Goal: Task Accomplishment & Management: Manage account settings

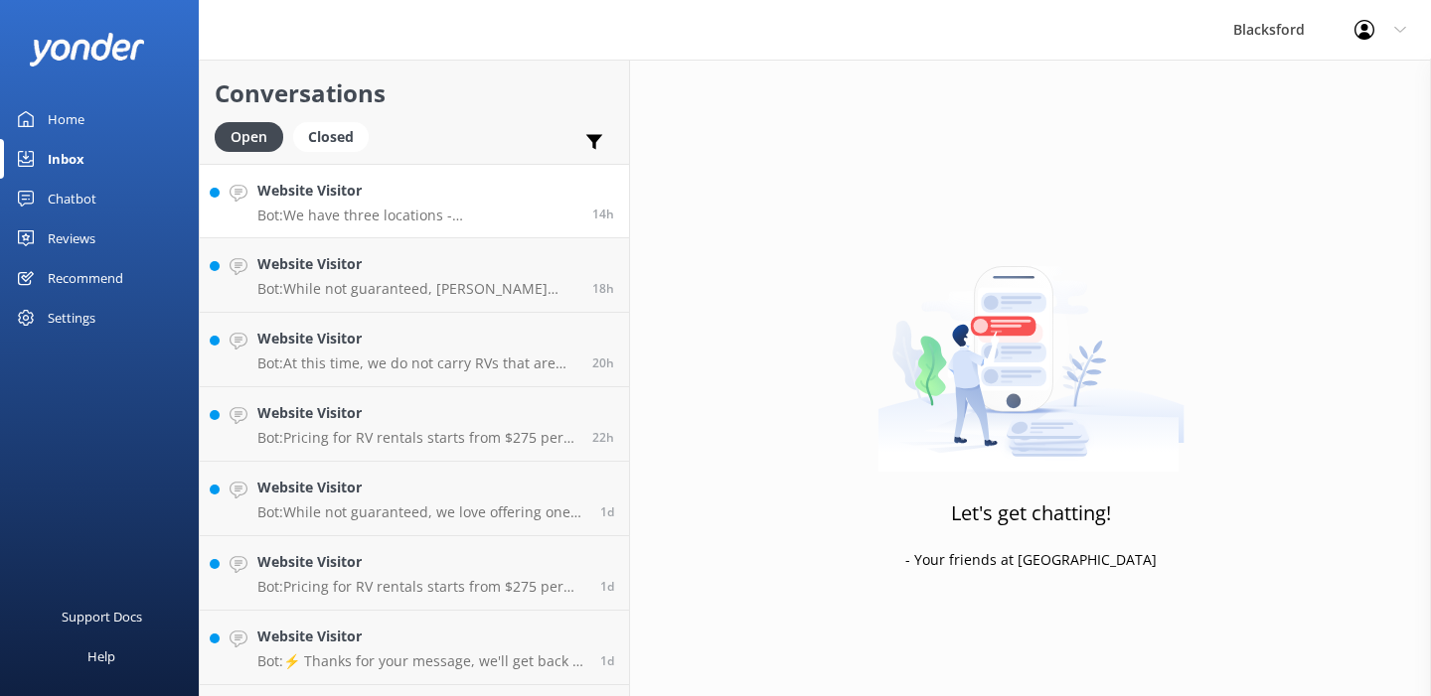
click at [486, 196] on h4 "Website Visitor" at bounding box center [417, 191] width 320 height 22
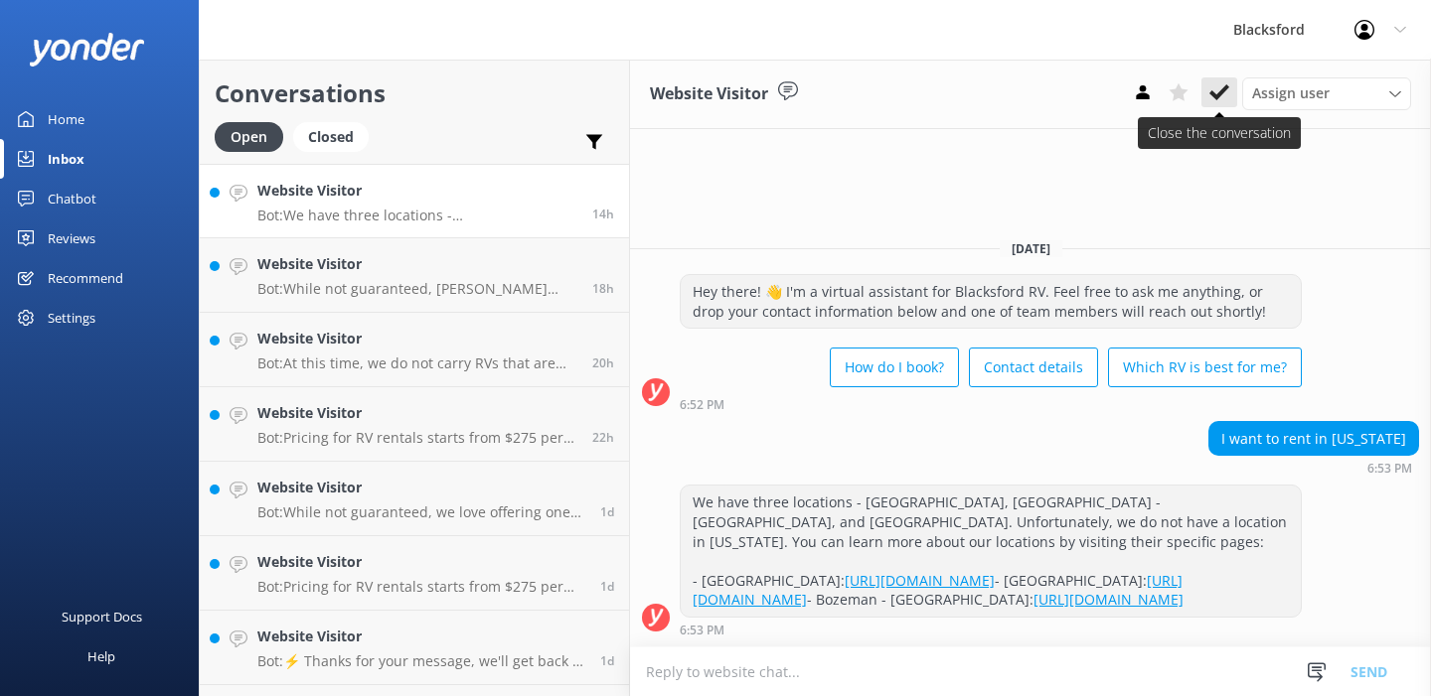
click at [1221, 92] on use at bounding box center [1219, 92] width 20 height 16
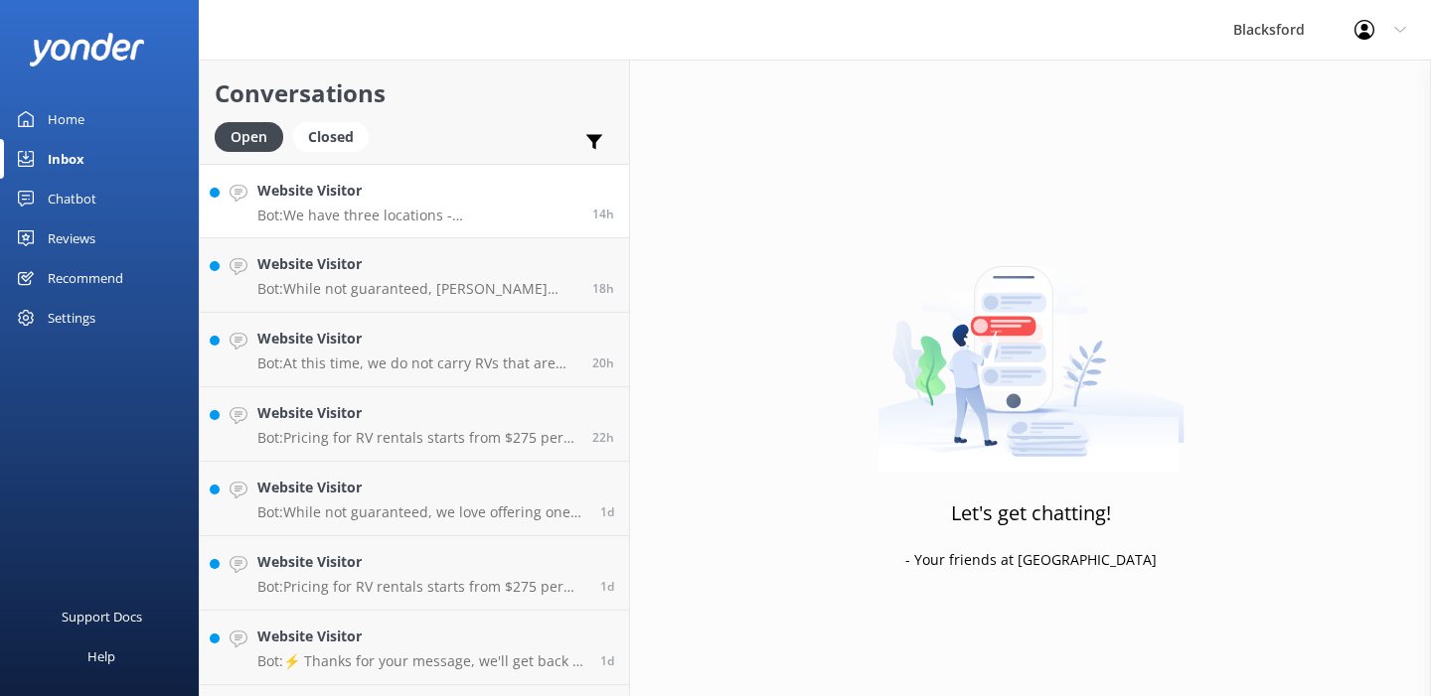
click at [500, 209] on p "Bot: We have three locations - [GEOGRAPHIC_DATA], [GEOGRAPHIC_DATA] - [GEOGRAPH…" at bounding box center [417, 216] width 320 height 18
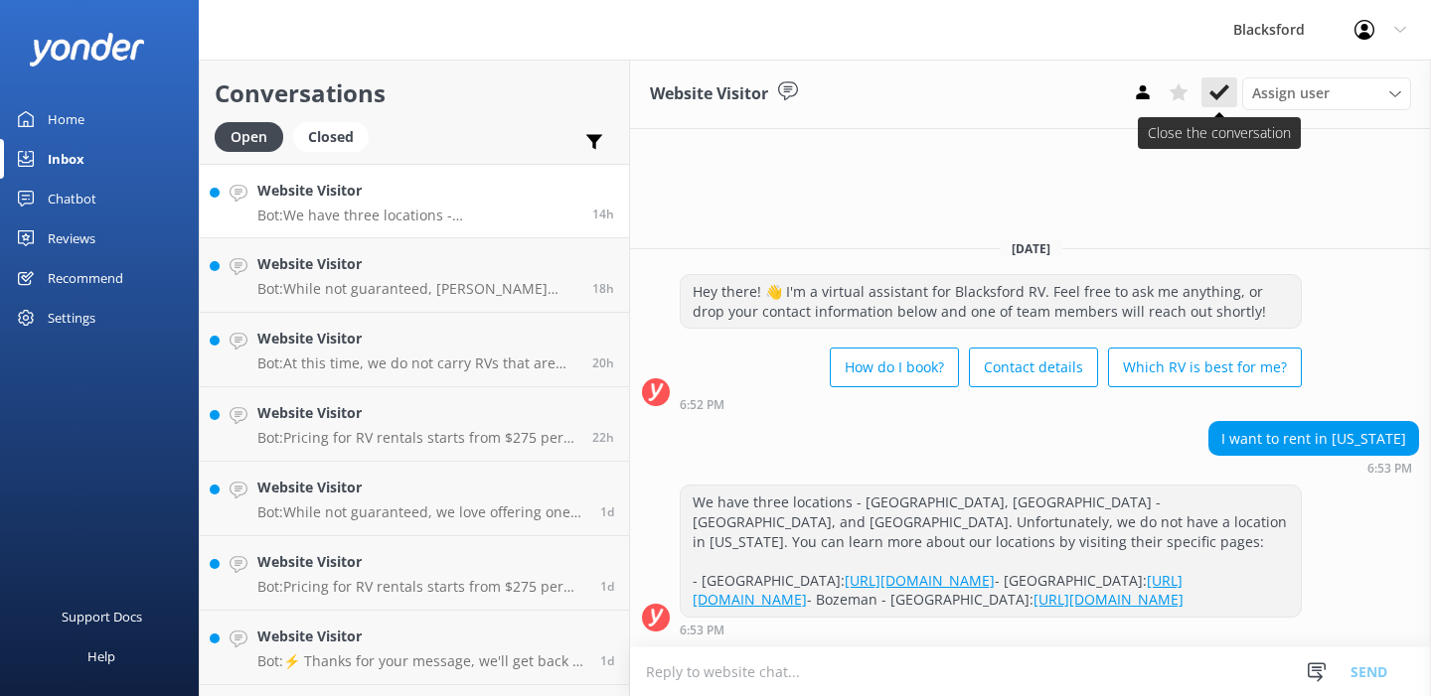
click at [1224, 90] on use at bounding box center [1219, 92] width 20 height 16
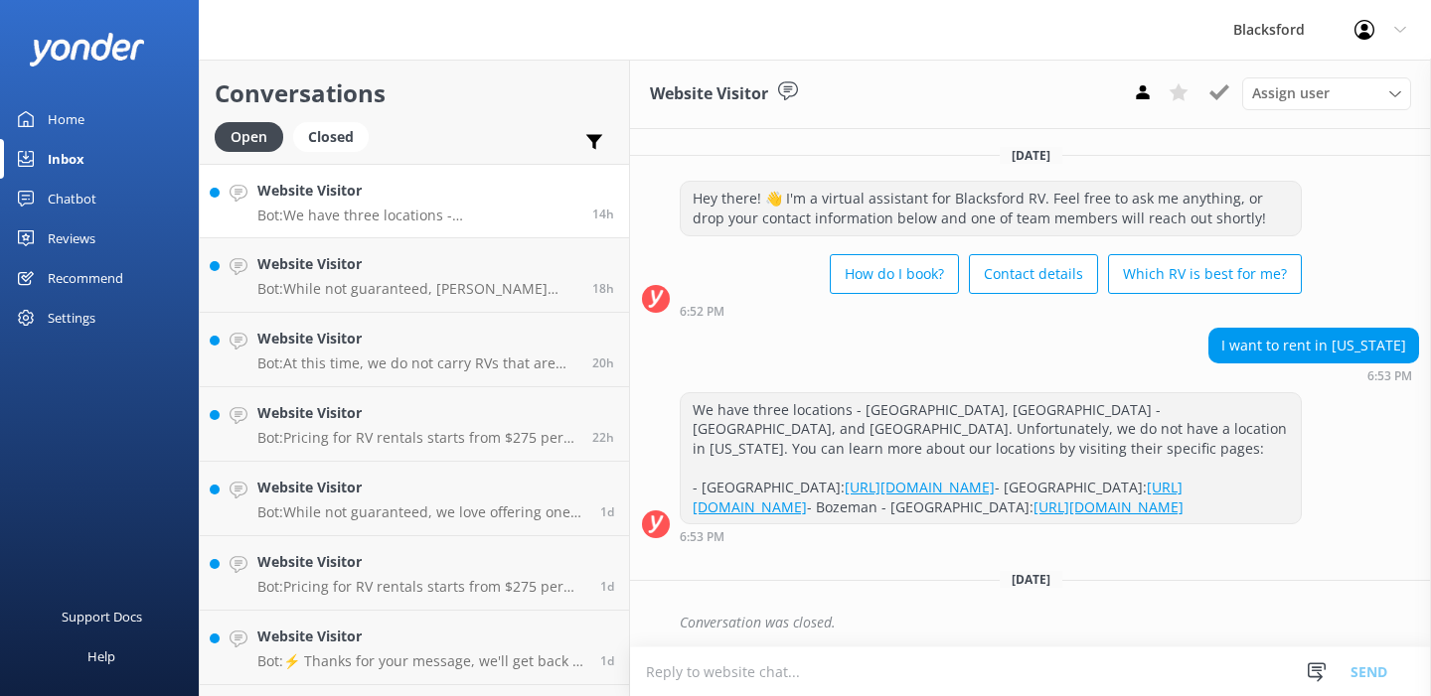
scroll to position [21, 0]
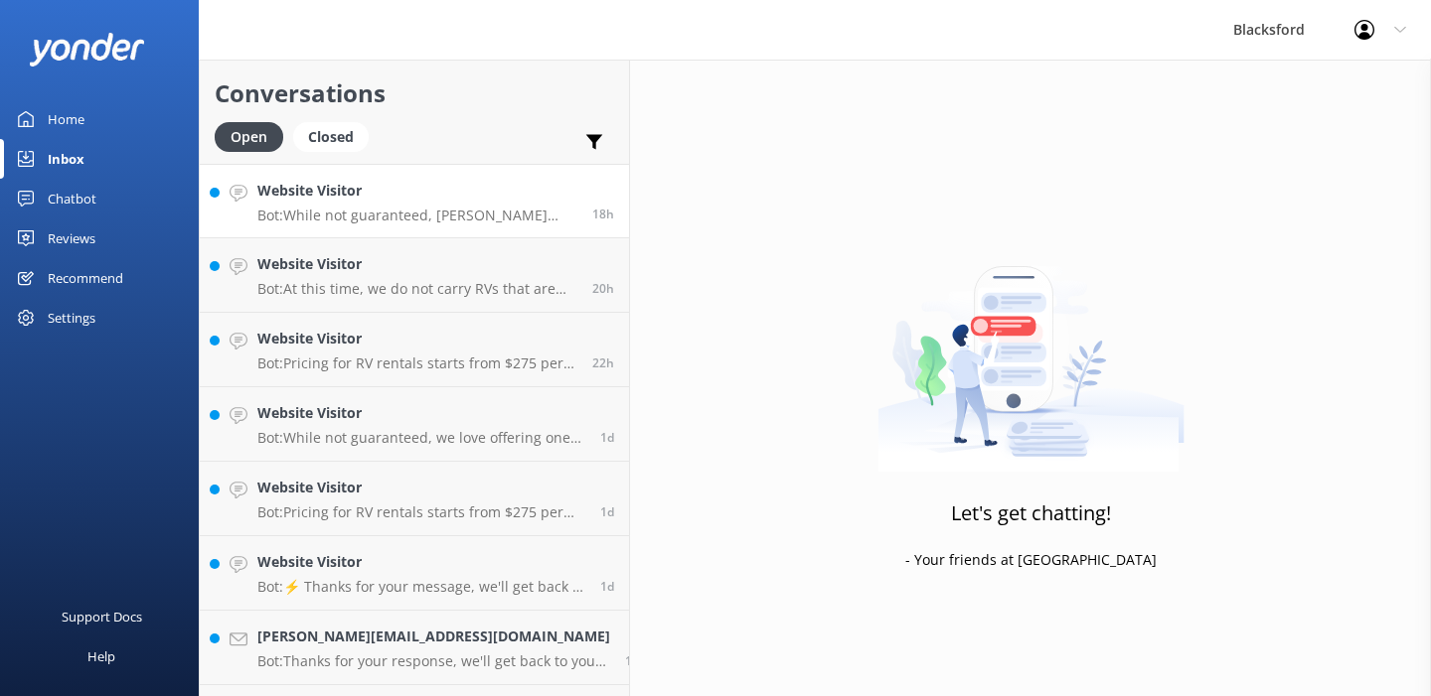
click at [475, 197] on h4 "Website Visitor" at bounding box center [417, 191] width 320 height 22
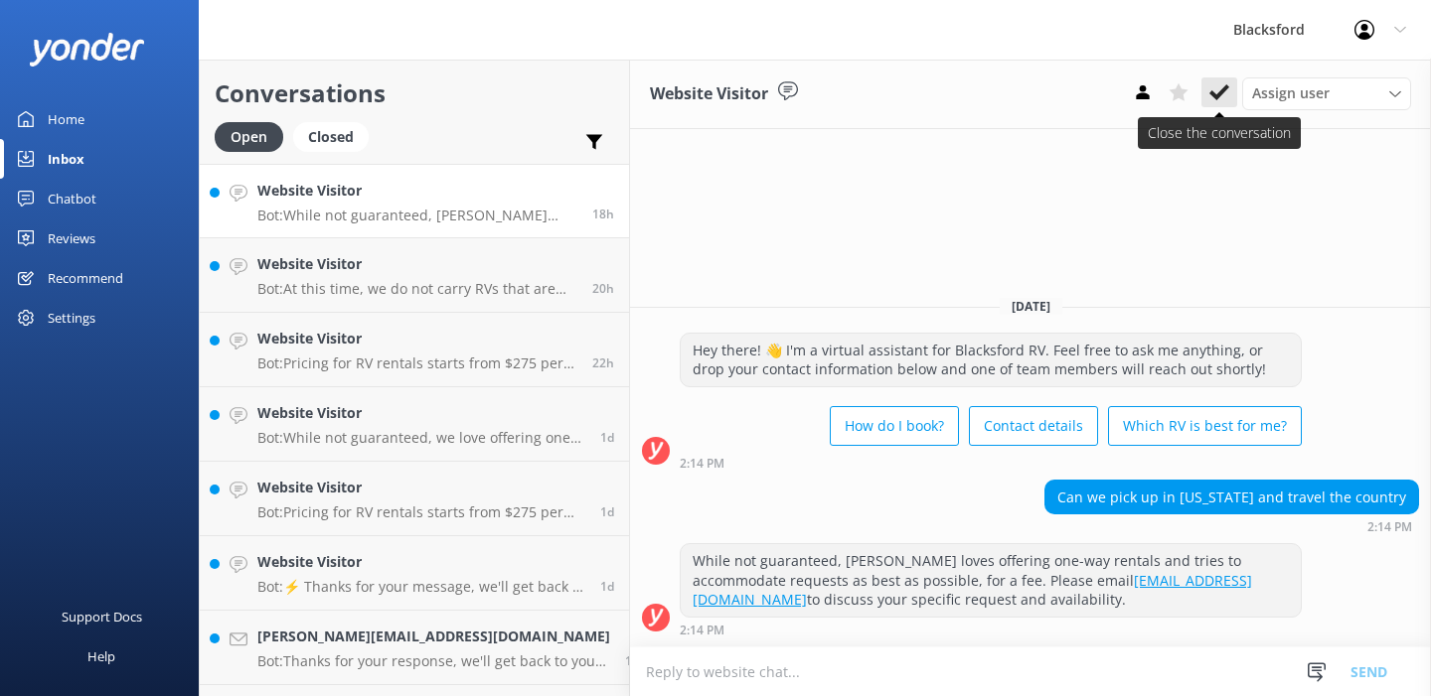
click at [1220, 94] on use at bounding box center [1219, 92] width 20 height 16
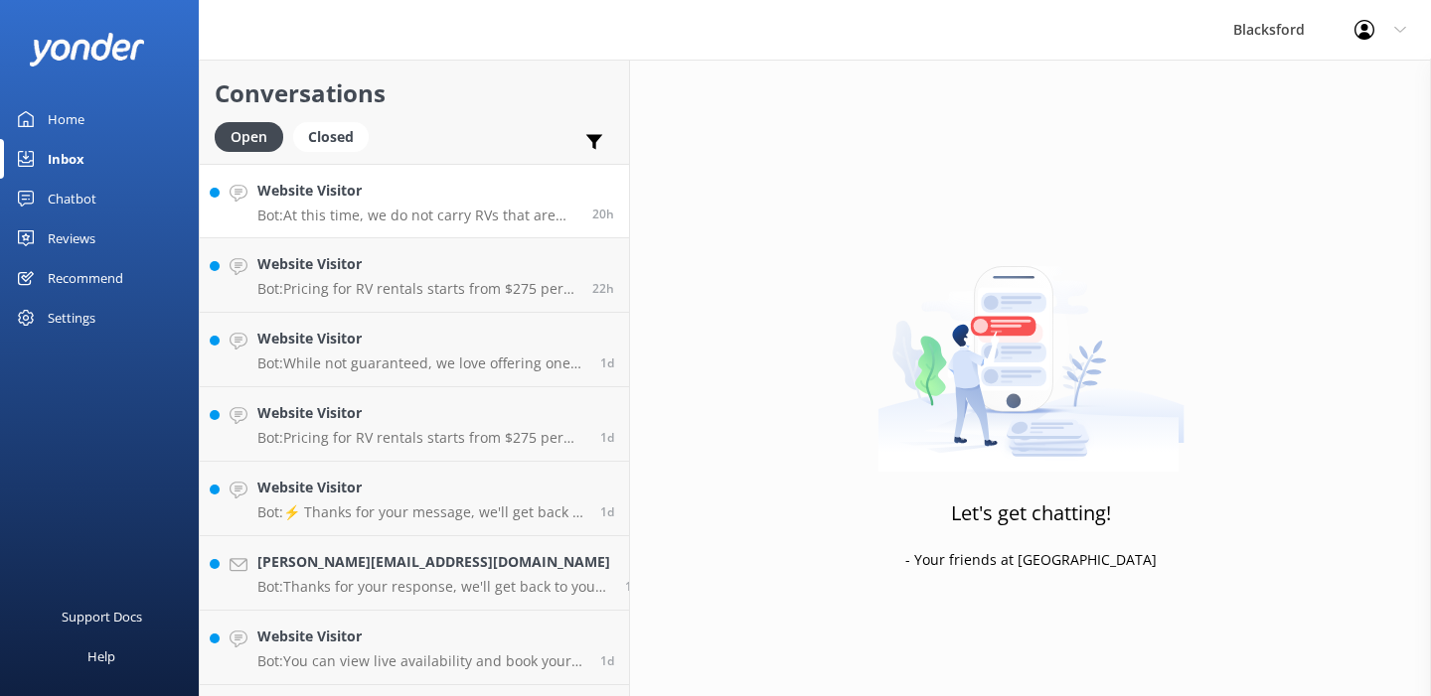
click at [346, 215] on p "Bot: At this time, we do not carry RVs that are wheelchair friendly or capable." at bounding box center [417, 216] width 320 height 18
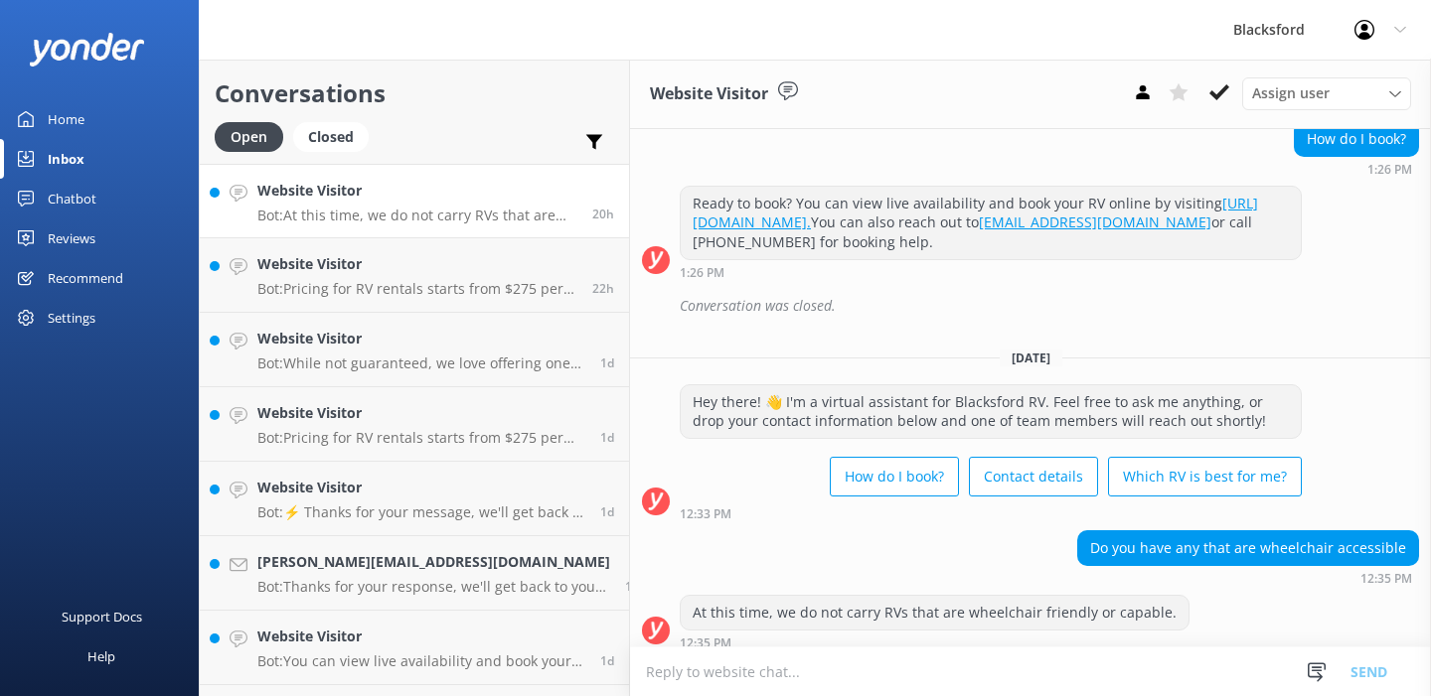
scroll to position [217, 0]
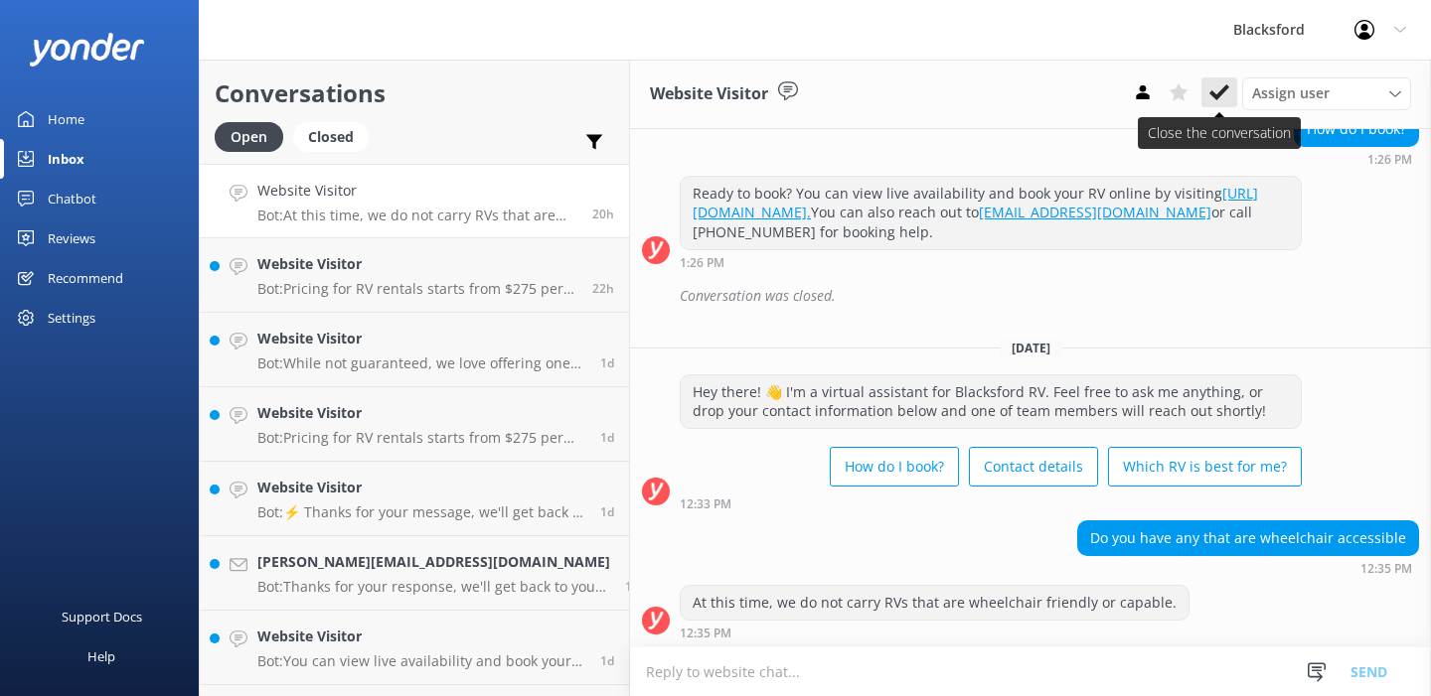
click at [1215, 95] on use at bounding box center [1219, 92] width 20 height 16
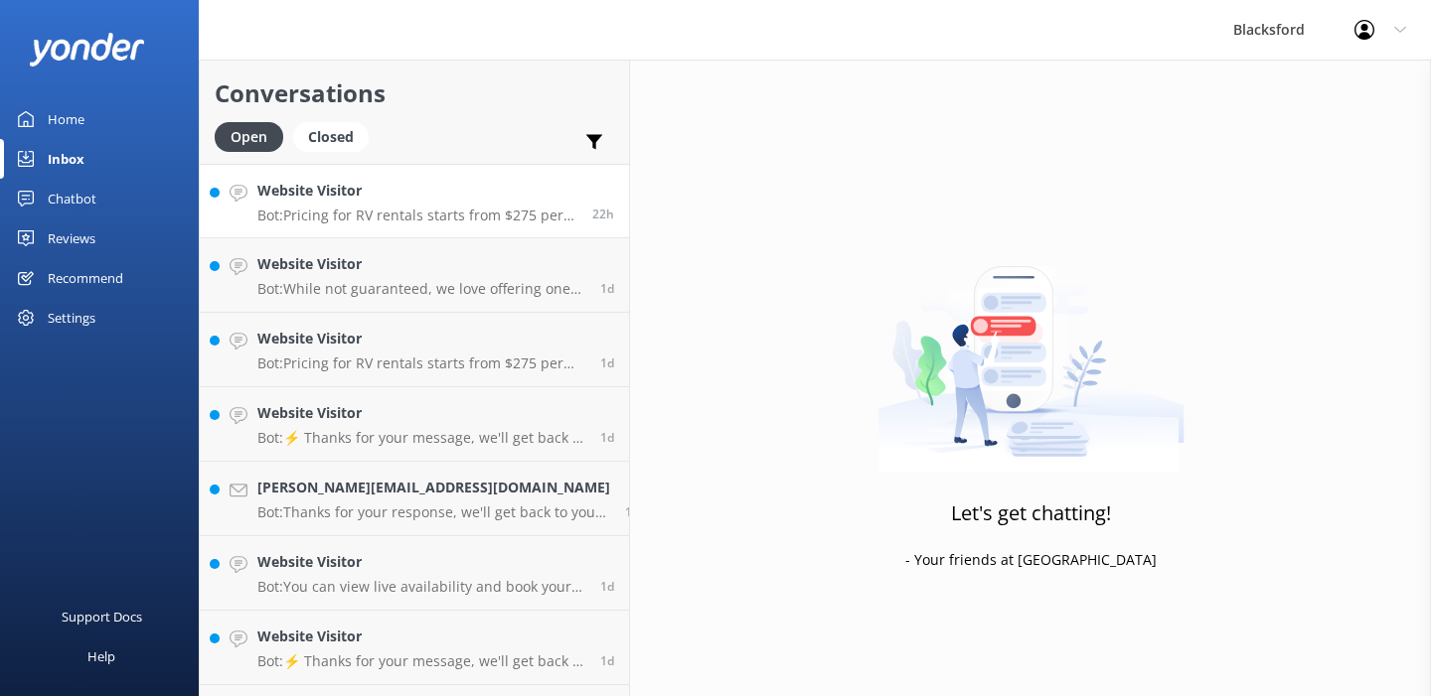
click at [419, 217] on p "Bot: Pricing for RV rentals starts from $275 per day and varies based on locati…" at bounding box center [417, 216] width 320 height 18
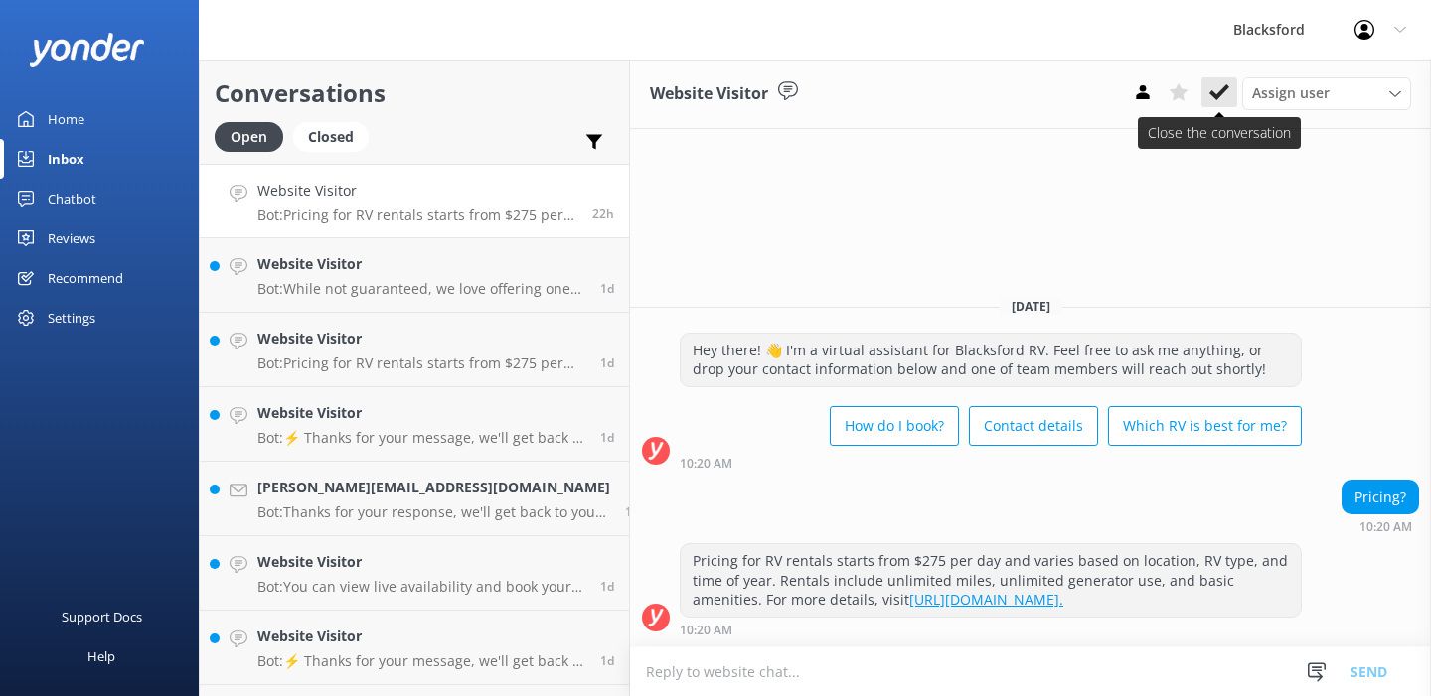
click at [1216, 93] on icon at bounding box center [1219, 92] width 20 height 20
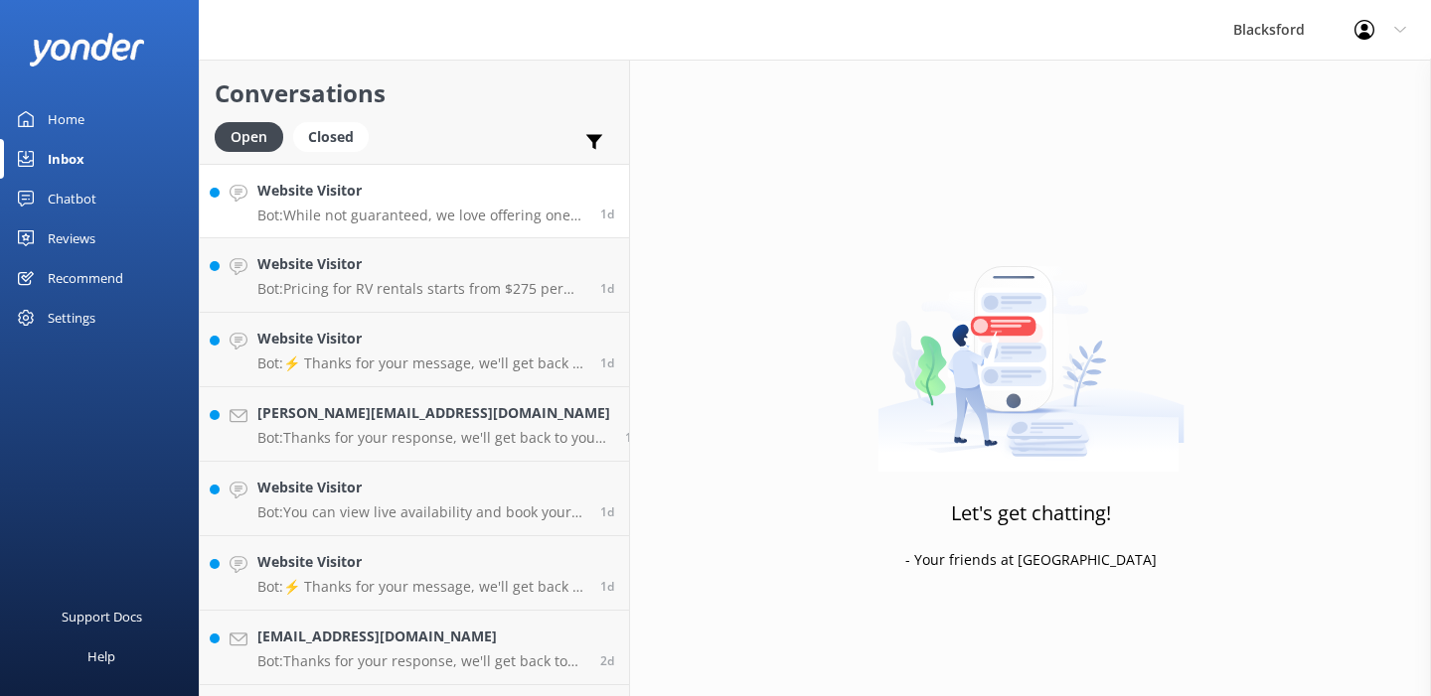
click at [427, 217] on p "Bot: While not guaranteed, we love offering one-way rentals and try to accommod…" at bounding box center [421, 216] width 328 height 18
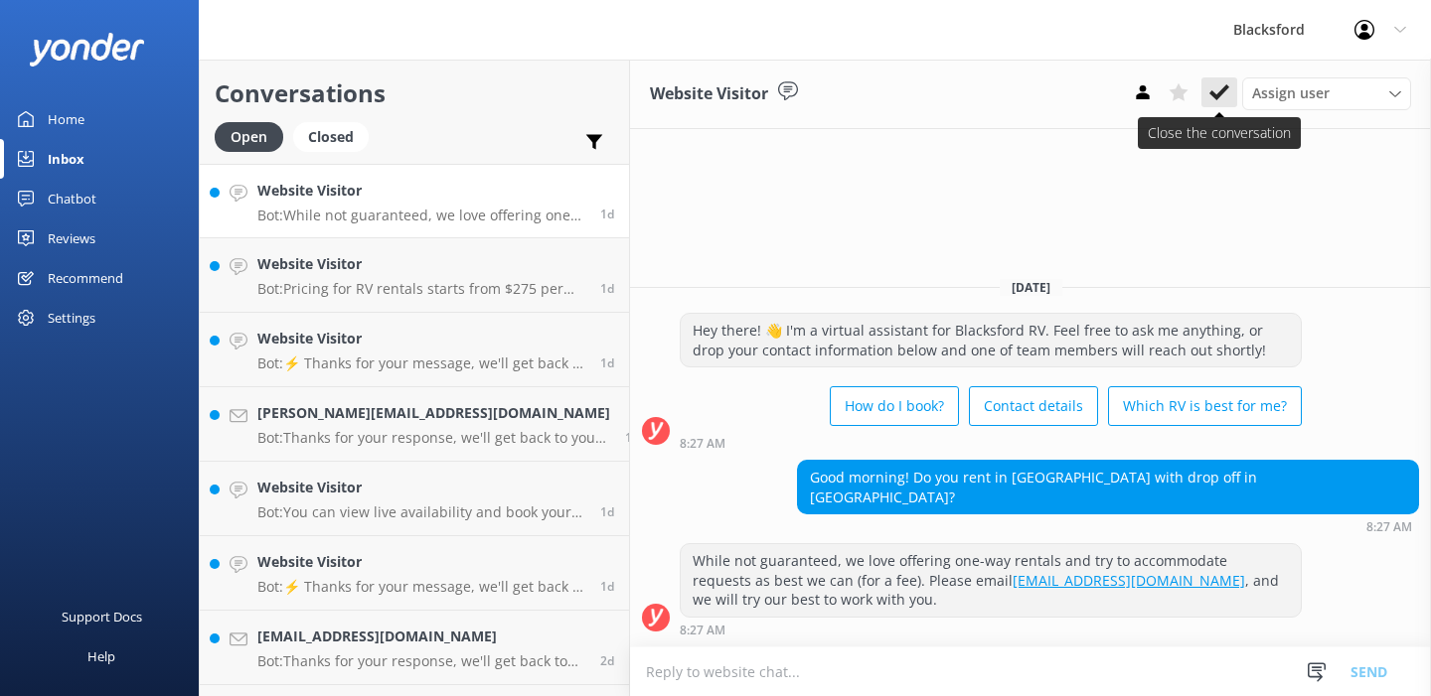
click at [1221, 99] on icon at bounding box center [1219, 92] width 20 height 20
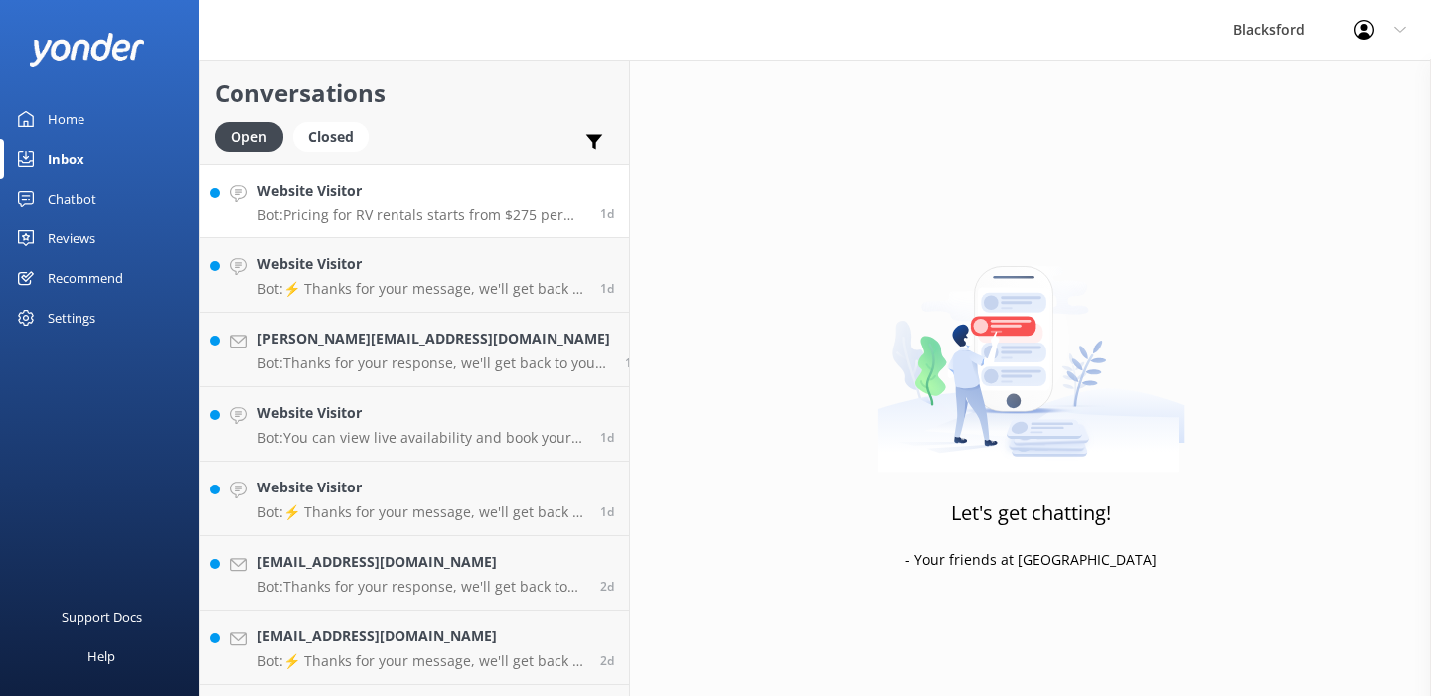
click at [436, 205] on div "Website Visitor Bot: Pricing for RV rentals starts from $275 per day and varies…" at bounding box center [421, 201] width 328 height 43
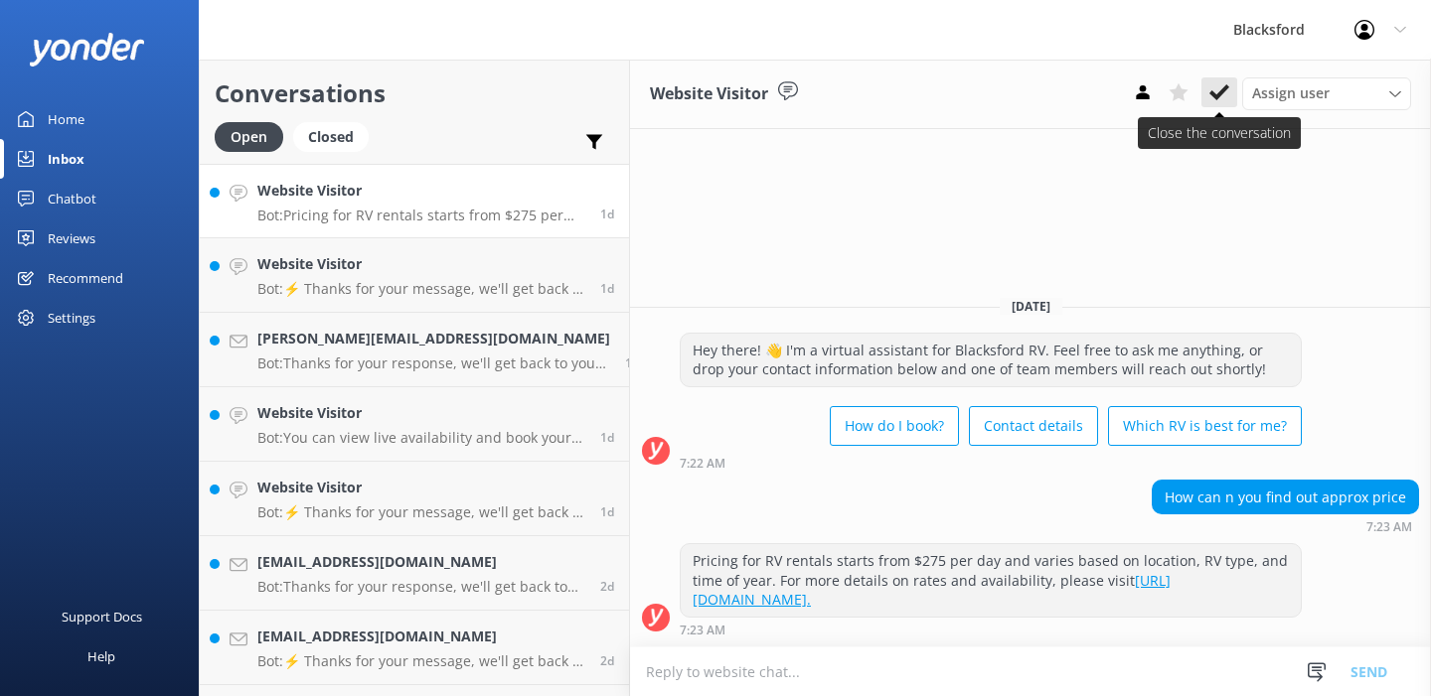
click at [1220, 95] on use at bounding box center [1219, 92] width 20 height 16
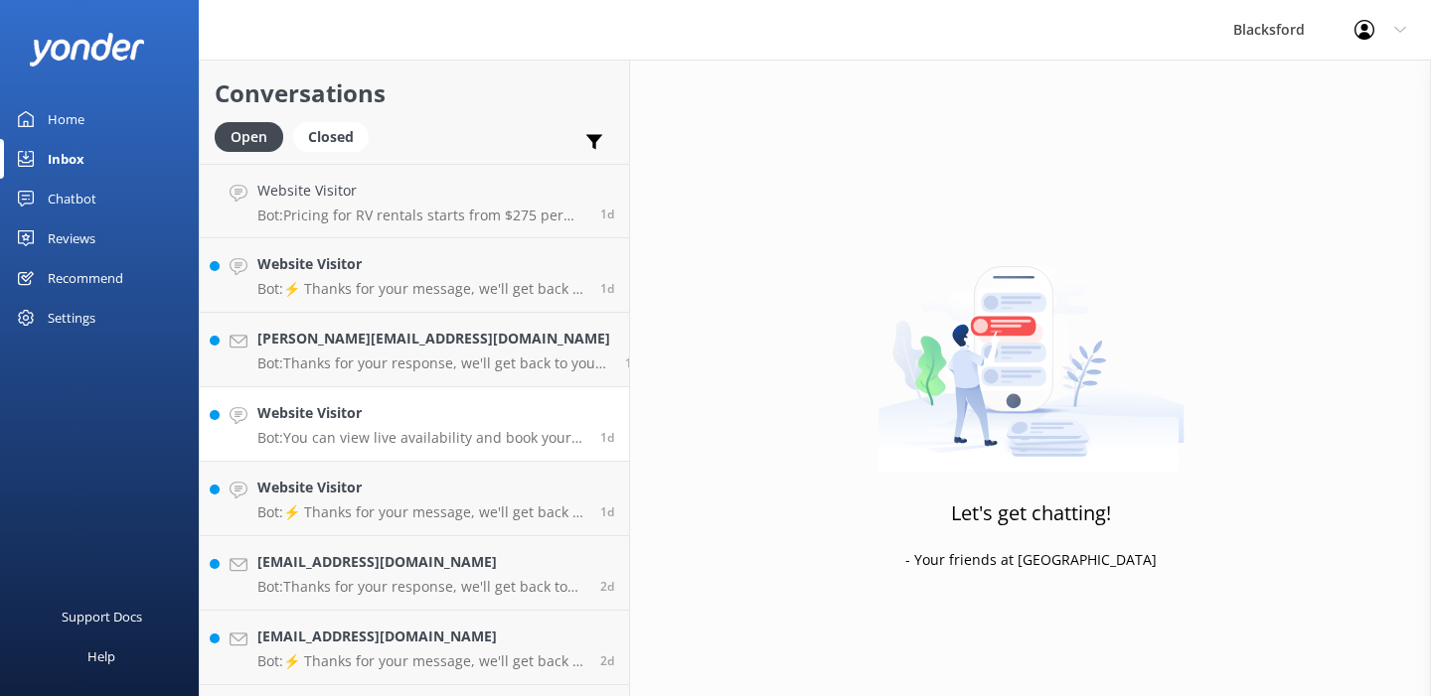
click at [391, 416] on h4 "Website Visitor" at bounding box center [421, 413] width 328 height 22
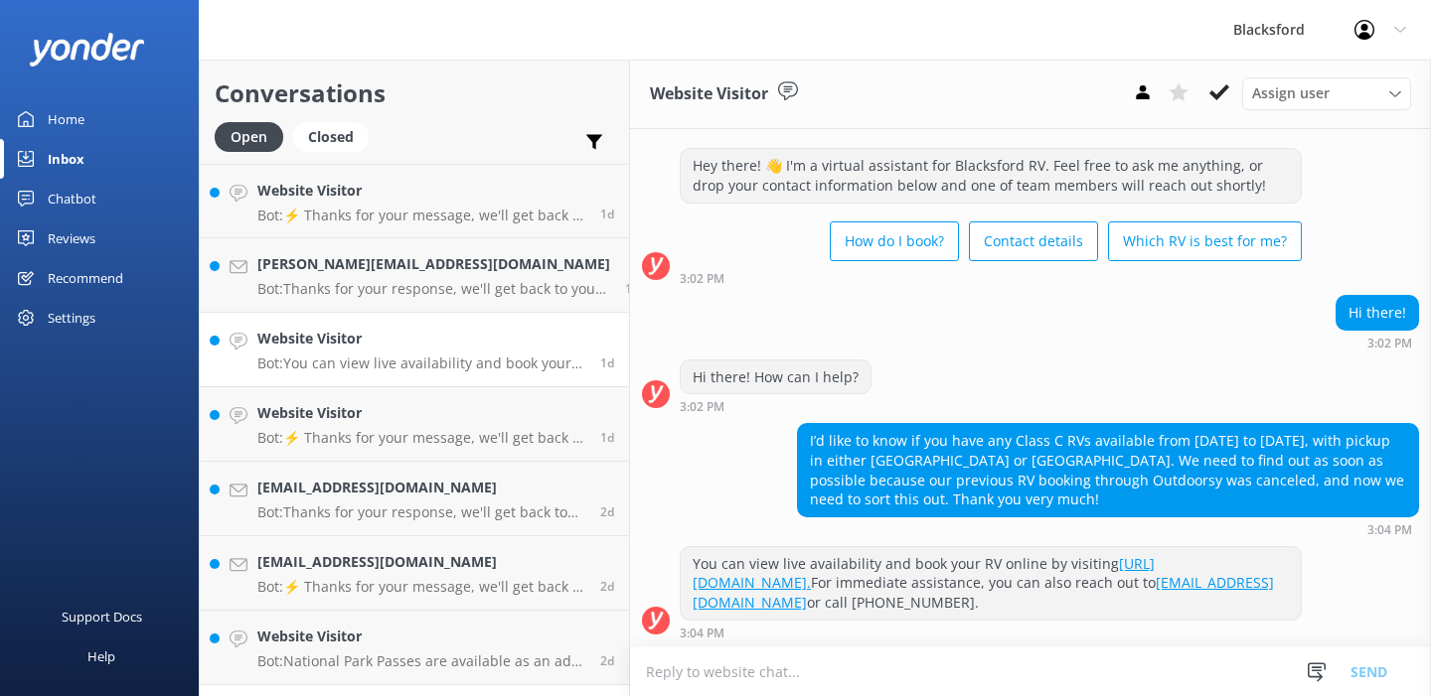
scroll to position [34, 0]
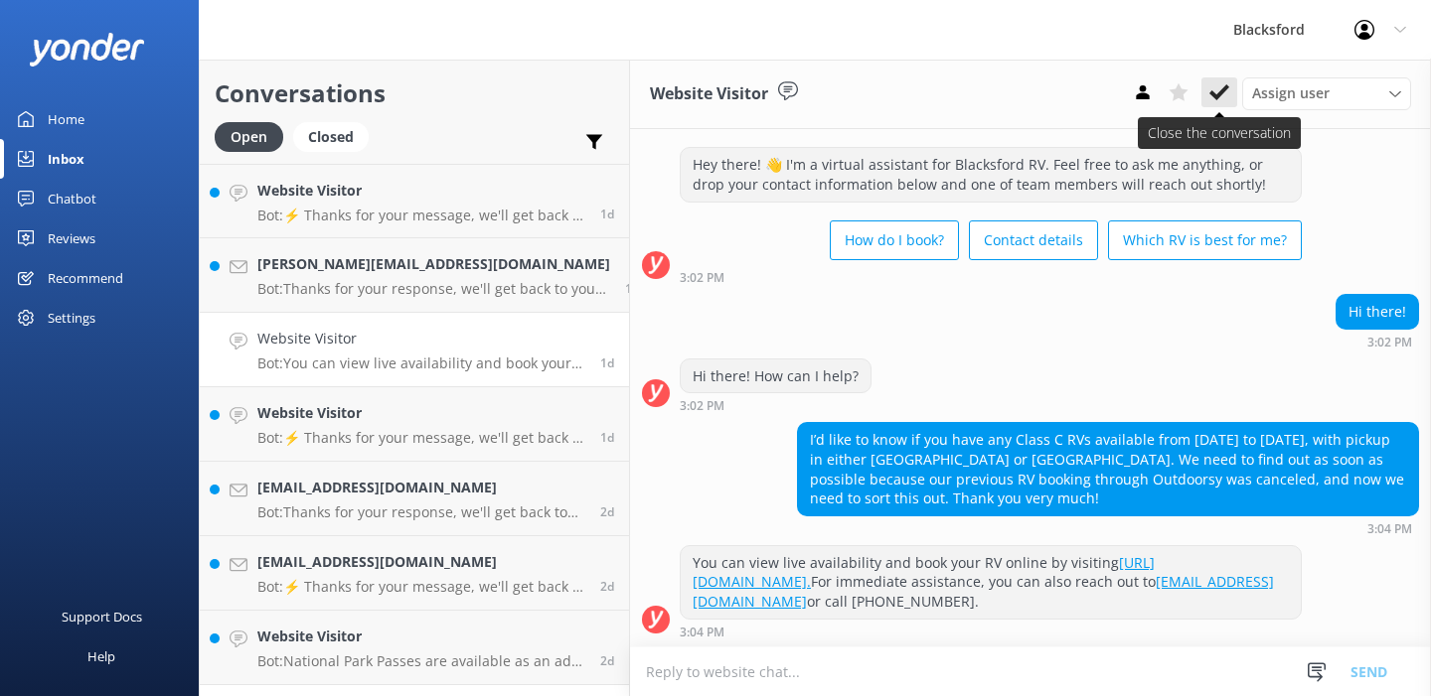
click at [1219, 89] on icon at bounding box center [1219, 92] width 20 height 20
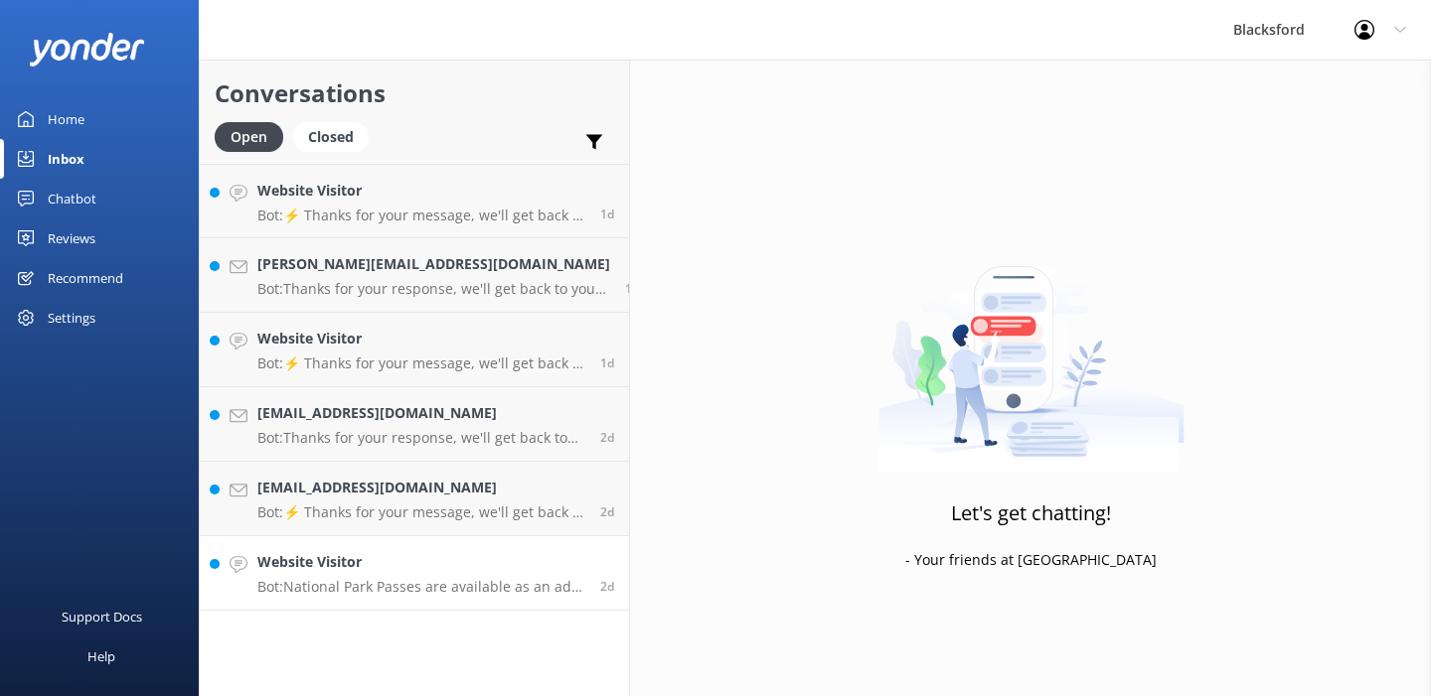
click at [308, 580] on p "Bot: National Park Passes are available as an add-on to your RV rental. To see …" at bounding box center [421, 587] width 328 height 18
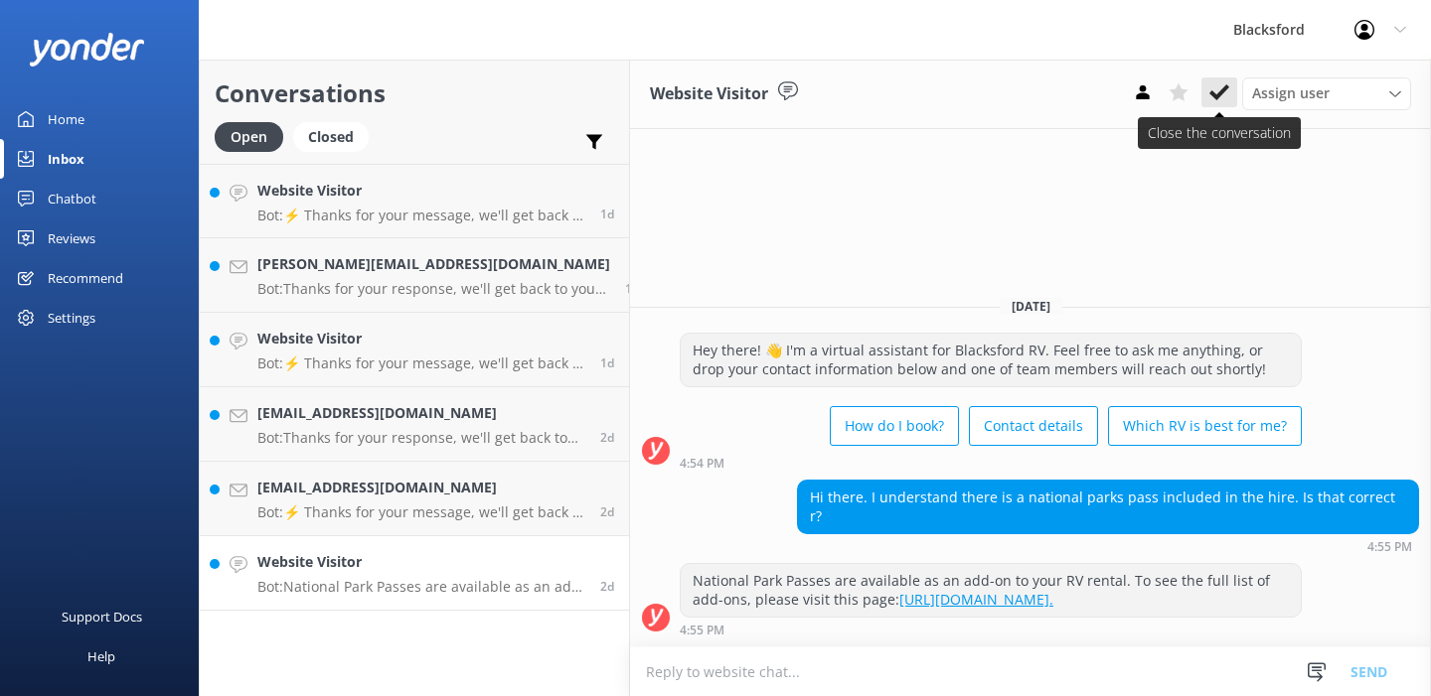
click at [1221, 97] on icon at bounding box center [1219, 92] width 20 height 20
